Goal: Information Seeking & Learning: Learn about a topic

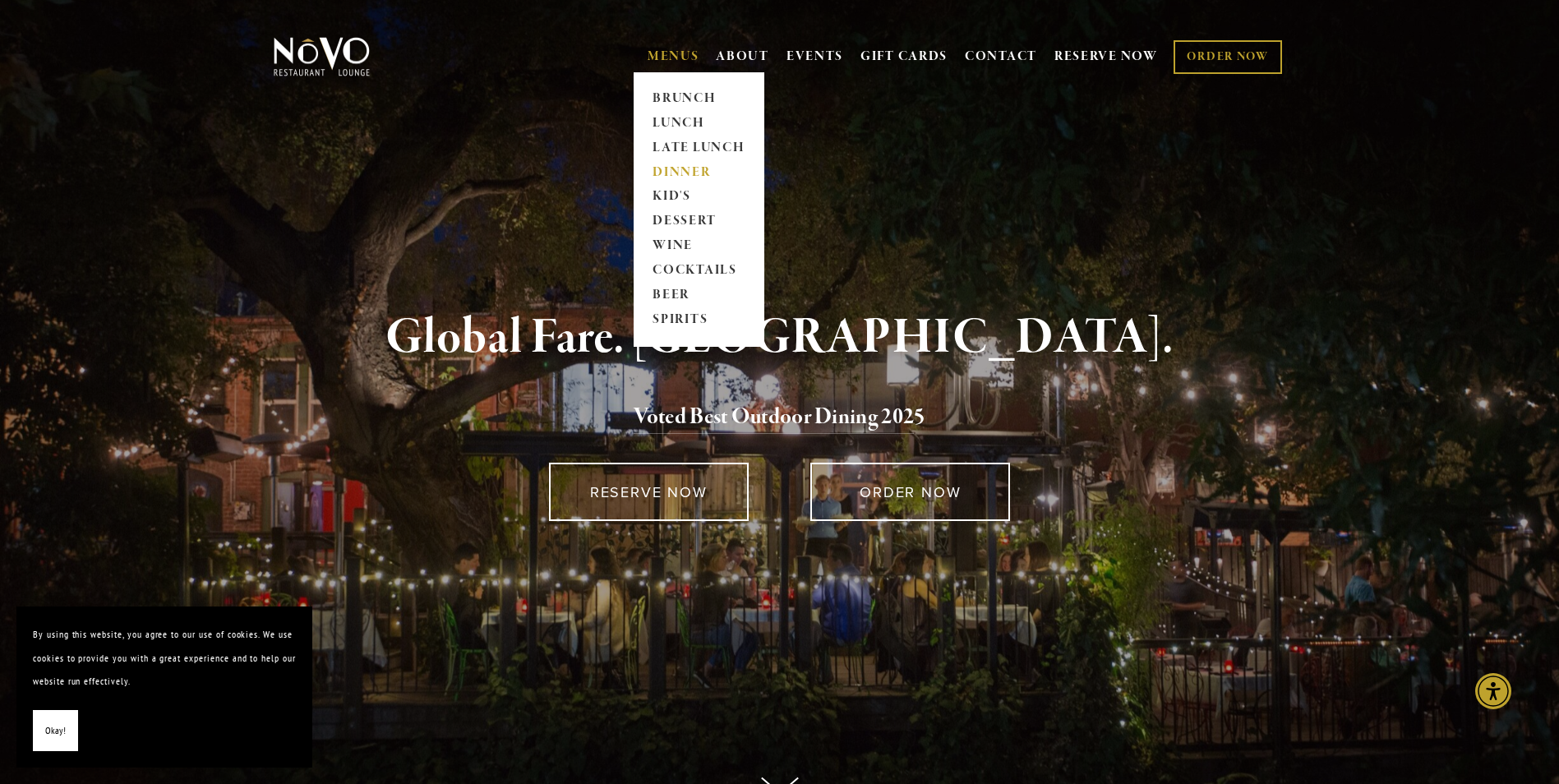
click at [684, 169] on link "DINNER" at bounding box center [698, 172] width 102 height 25
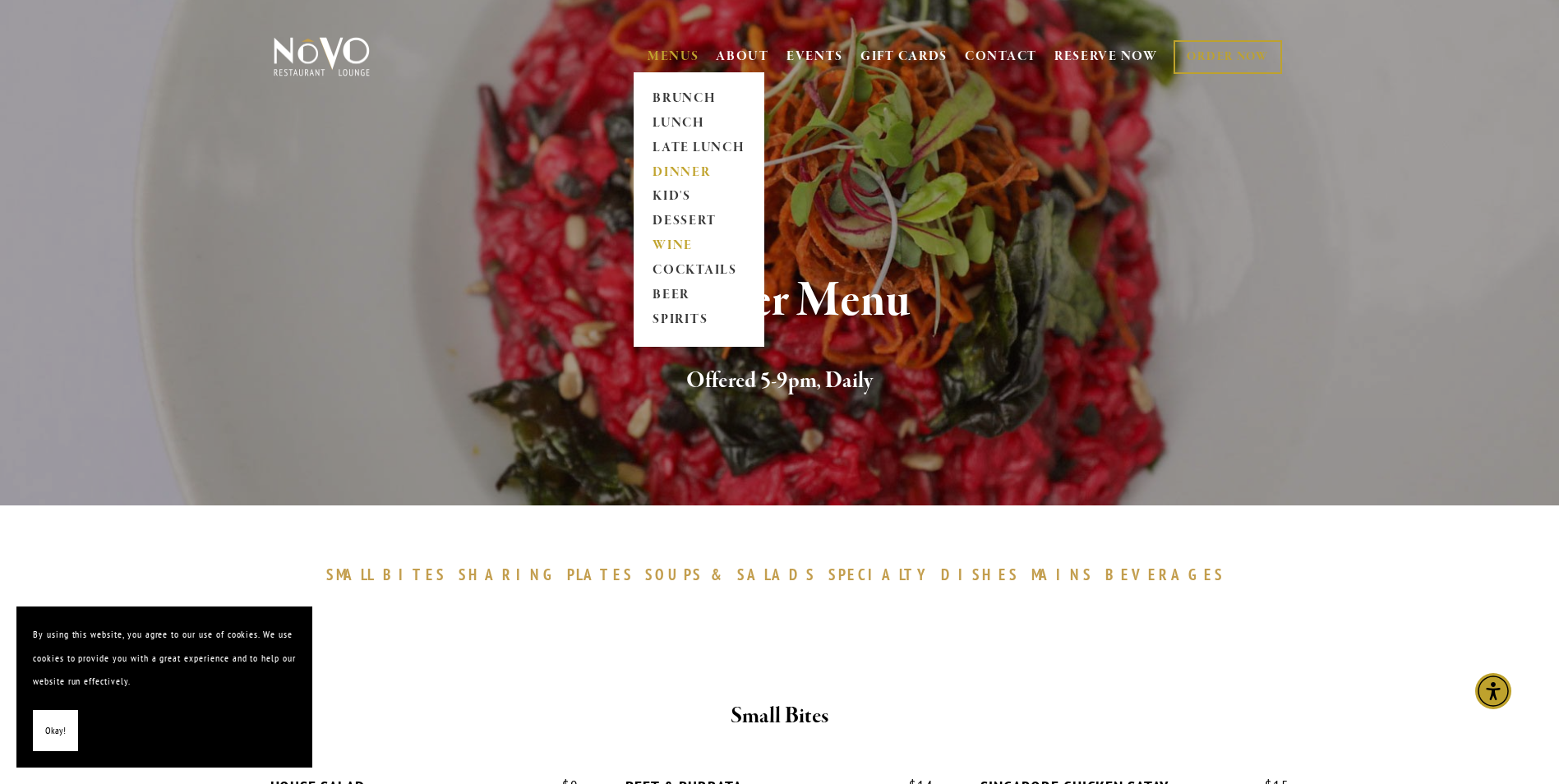
click at [670, 240] on link "WINE" at bounding box center [698, 246] width 102 height 25
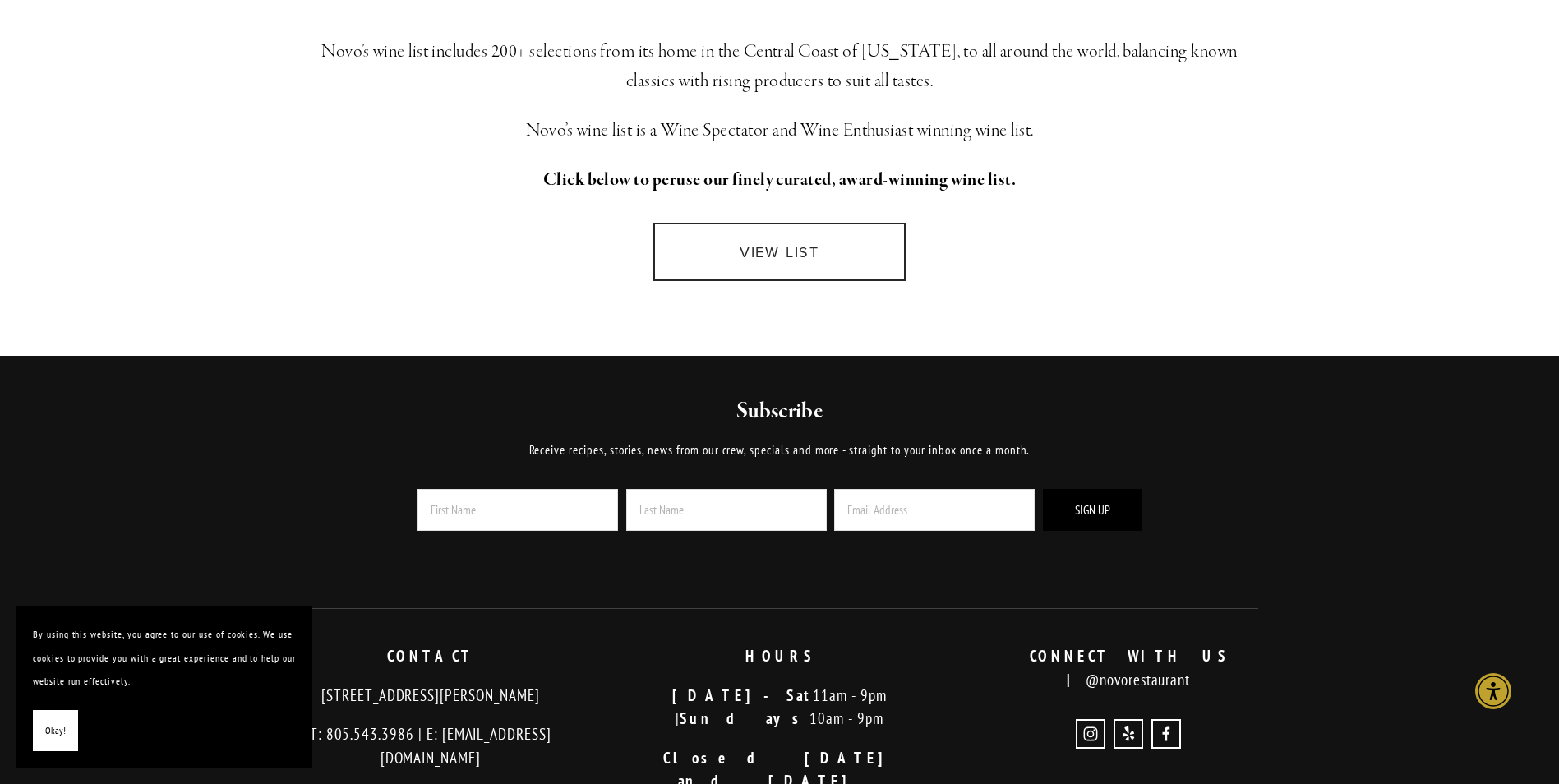
scroll to position [493, 0]
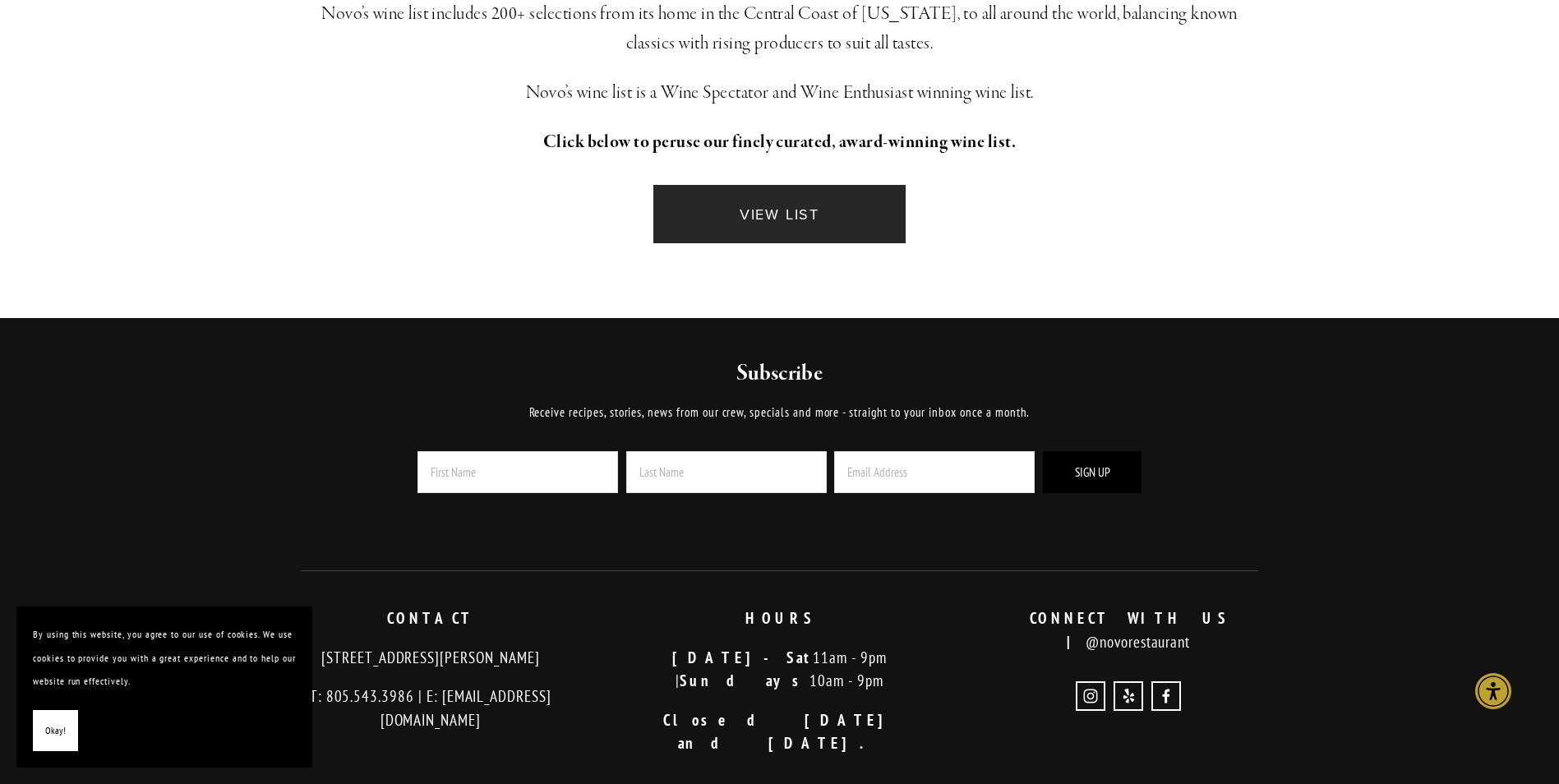
click at [800, 214] on link "VIEW LIST" at bounding box center [779, 214] width 252 height 59
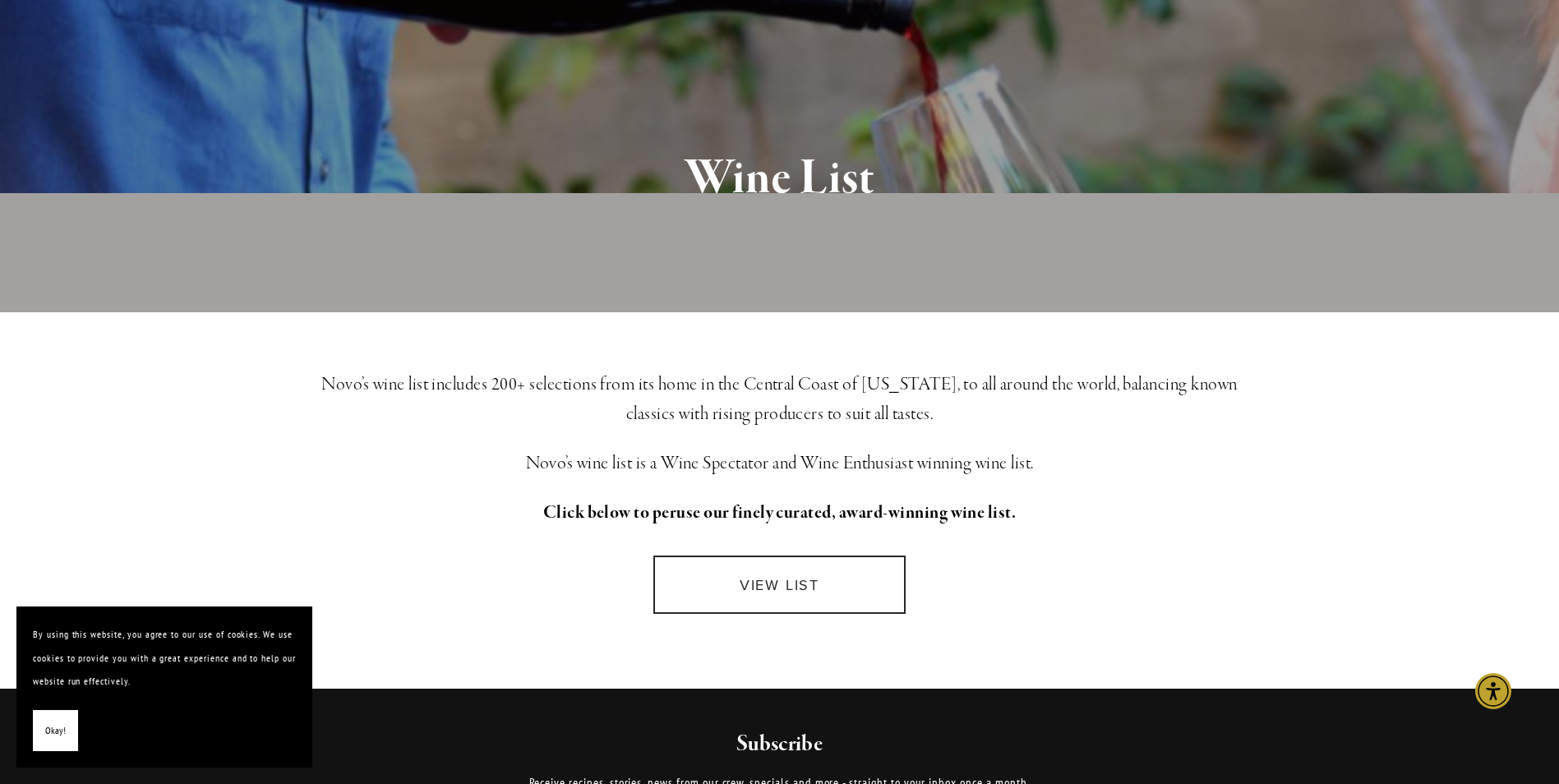
scroll to position [0, 0]
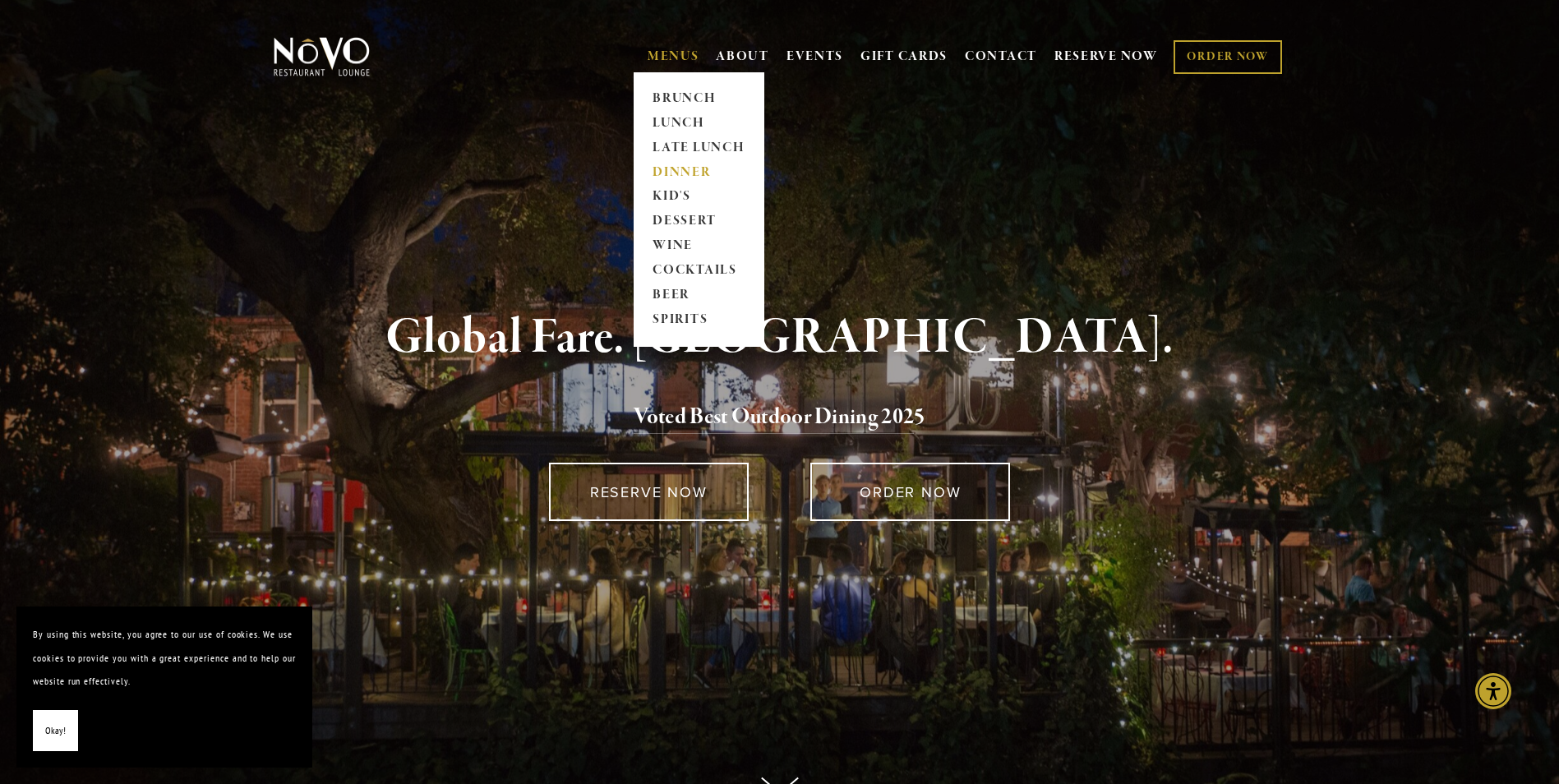
click at [682, 171] on link "DINNER" at bounding box center [698, 172] width 102 height 25
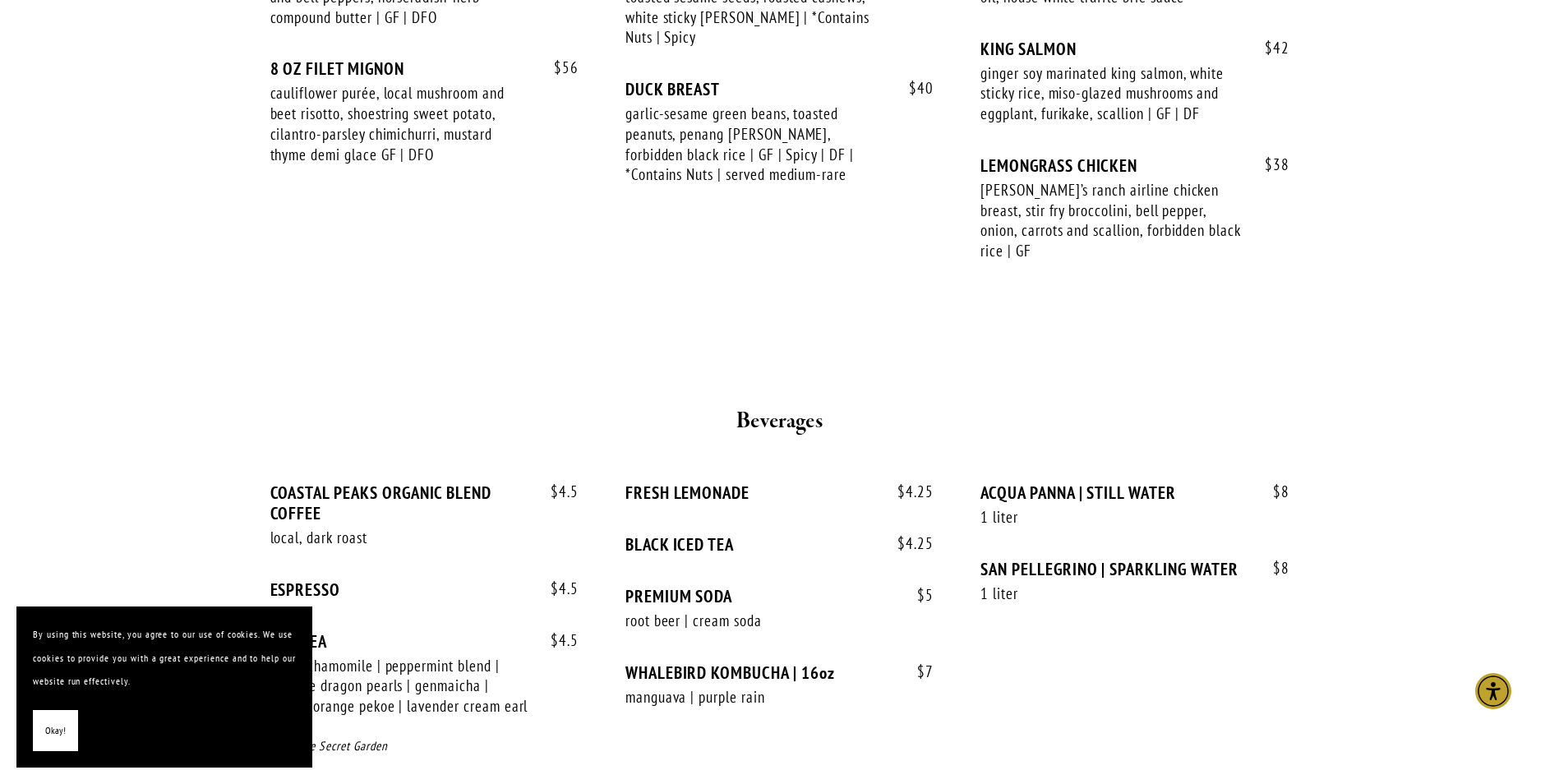
scroll to position [2793, 0]
